Goal: Information Seeking & Learning: Learn about a topic

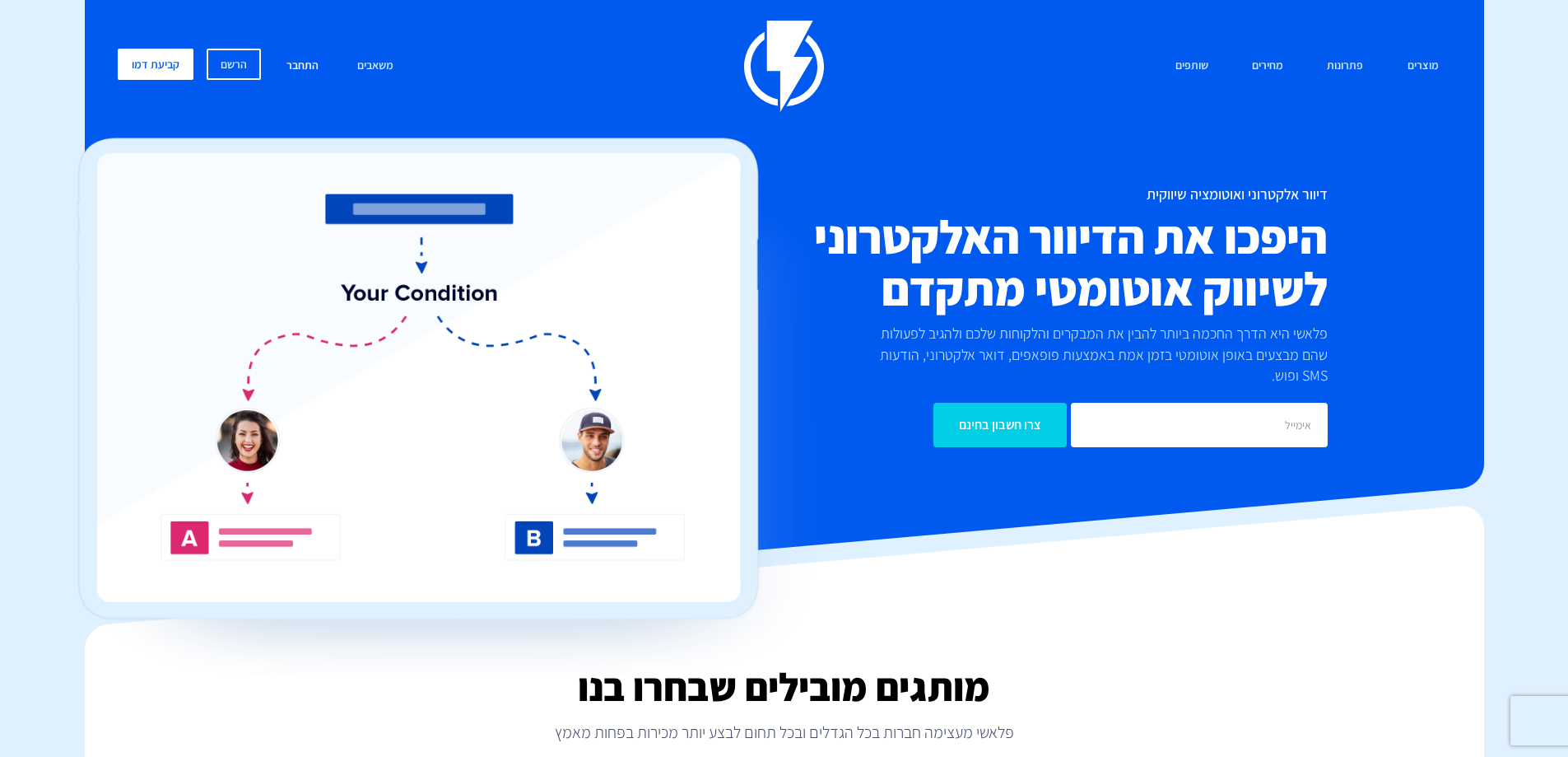
click at [294, 70] on link "התחבר" at bounding box center [302, 66] width 57 height 35
click at [298, 63] on link "התחבר" at bounding box center [302, 66] width 57 height 35
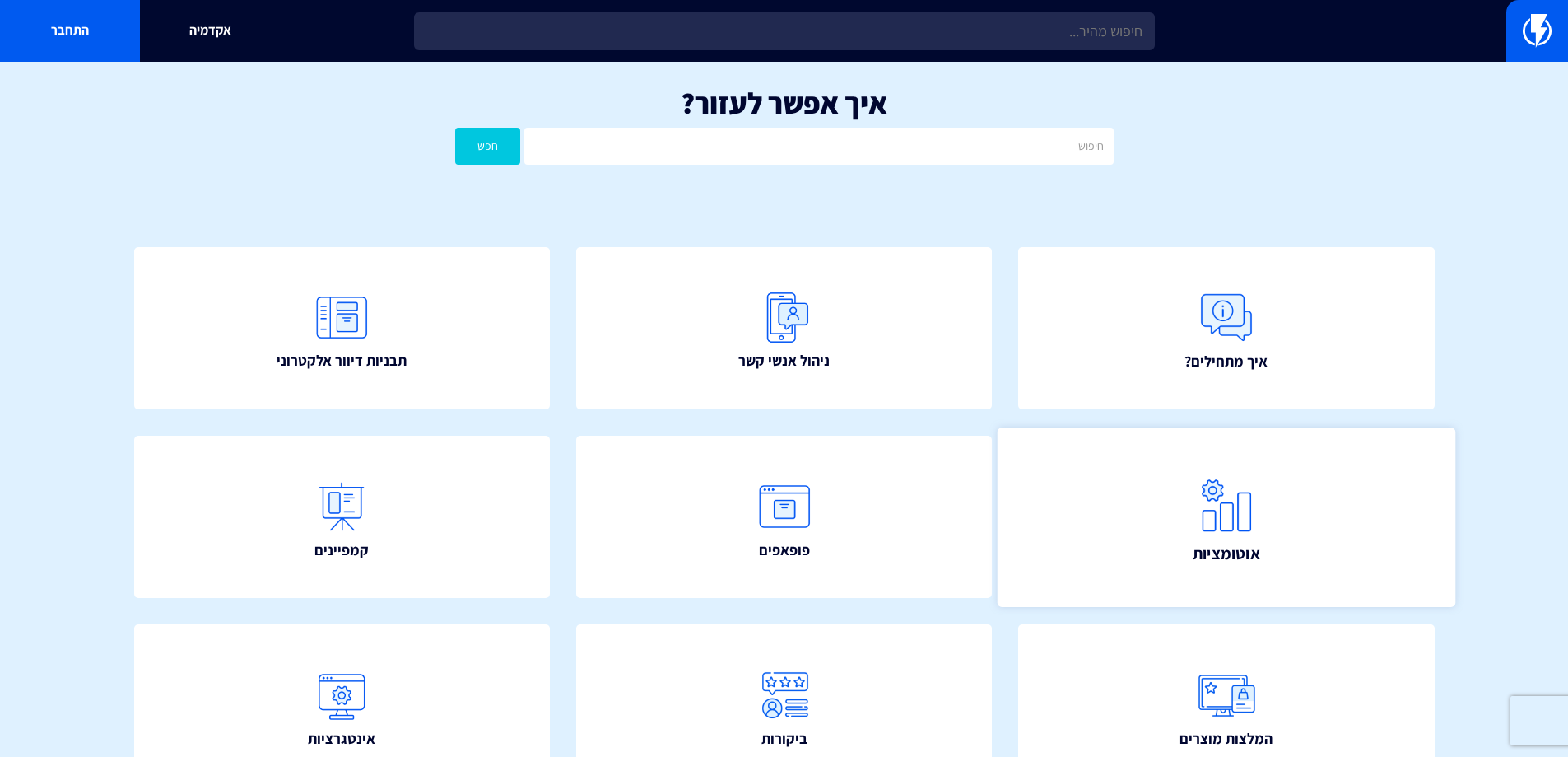
scroll to position [247, 0]
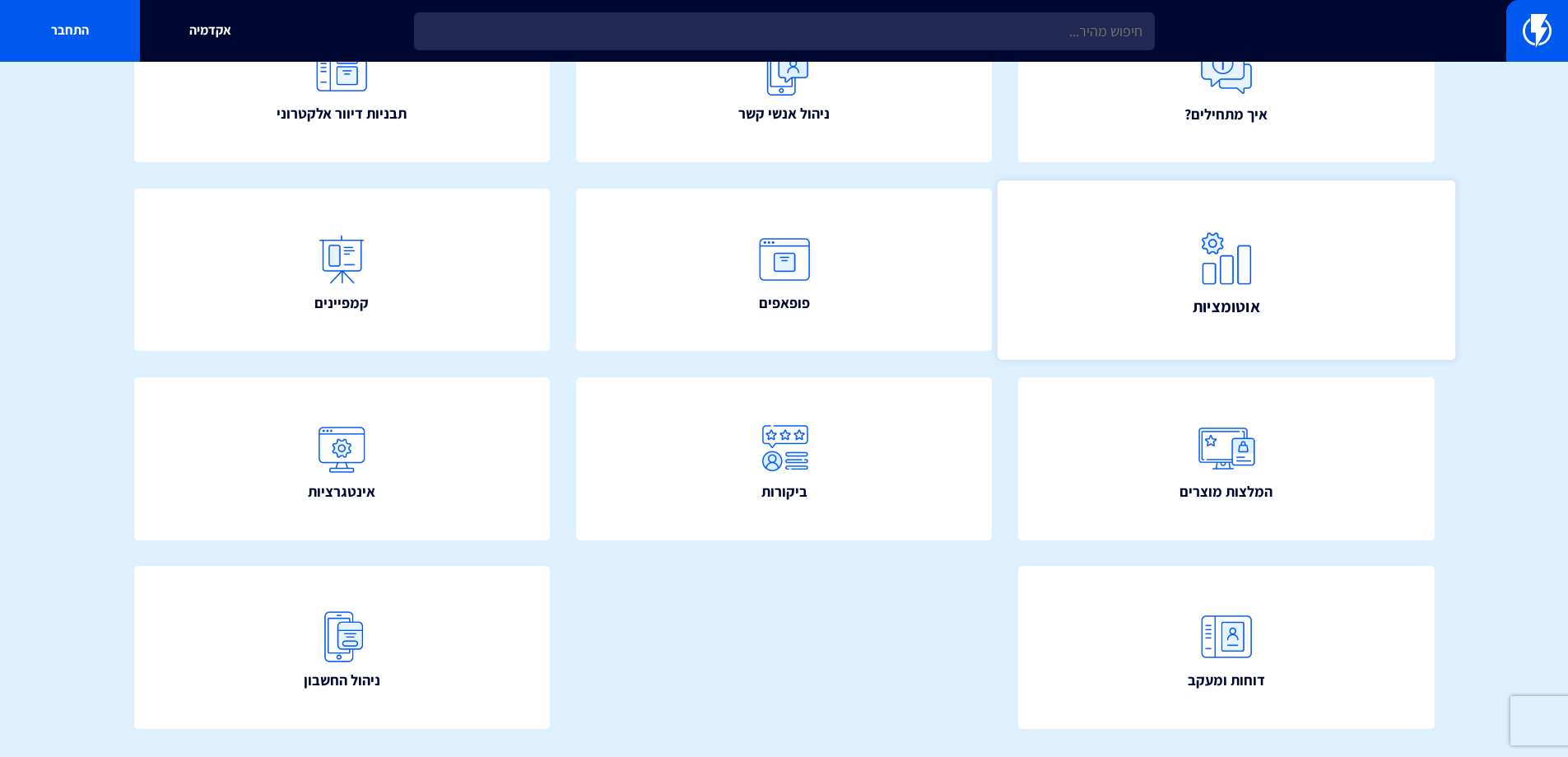
click at [1215, 317] on span "אוטומציות" at bounding box center [1225, 305] width 68 height 23
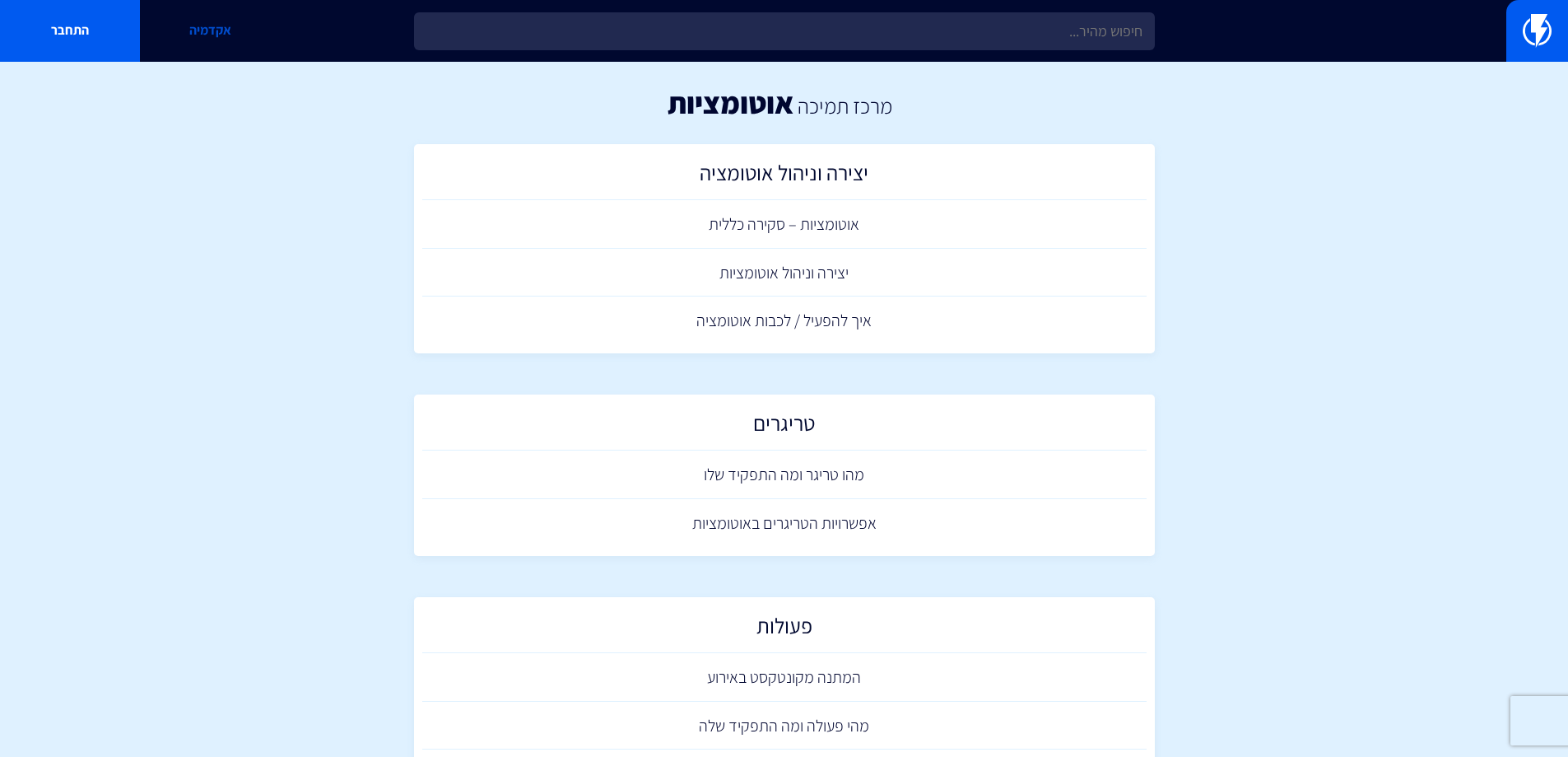
click at [218, 39] on link "אקדמיה" at bounding box center [209, 31] width 140 height 62
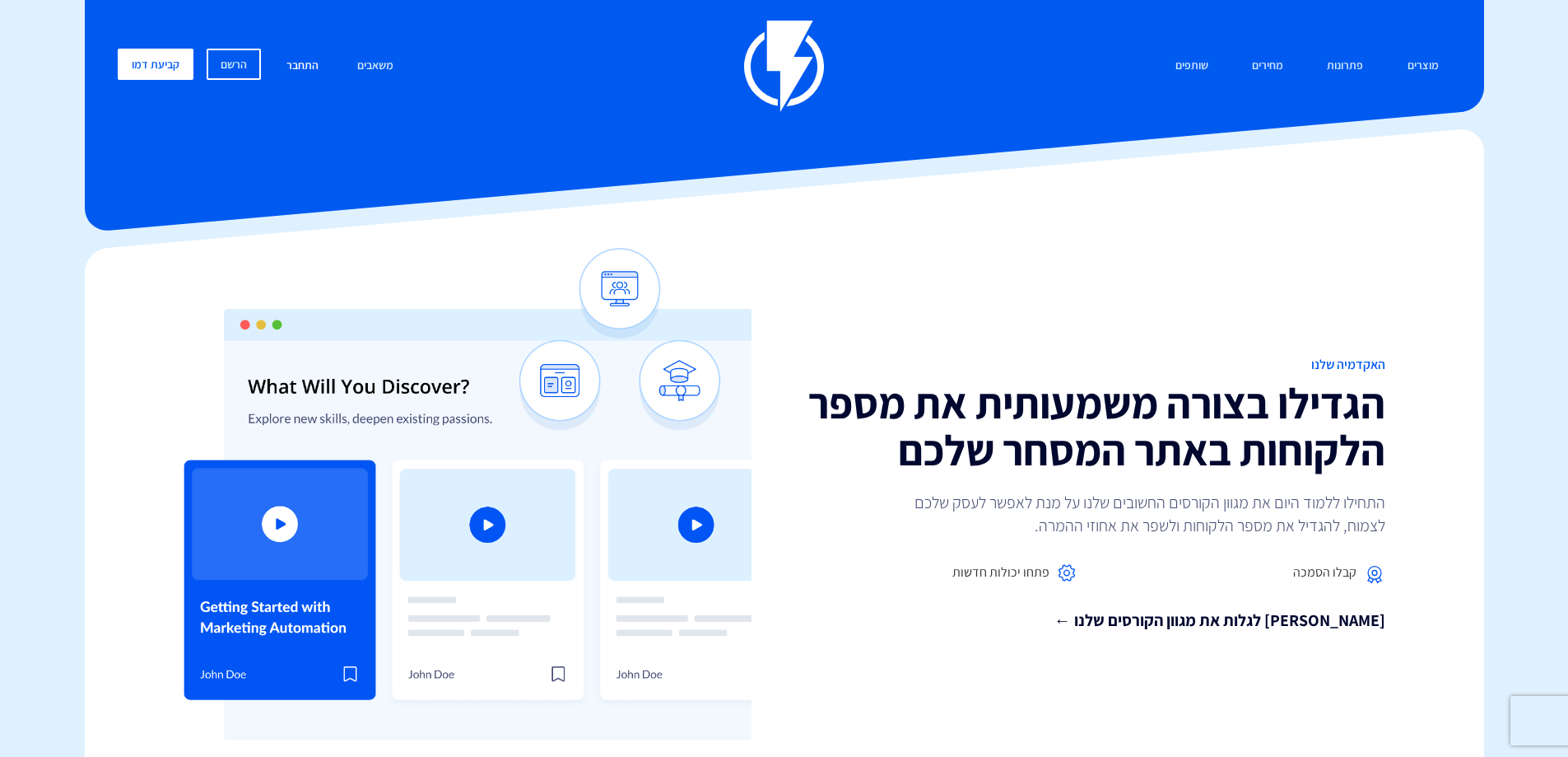
click at [307, 68] on link "התחבר" at bounding box center [302, 66] width 57 height 35
